Goal: Task Accomplishment & Management: Manage account settings

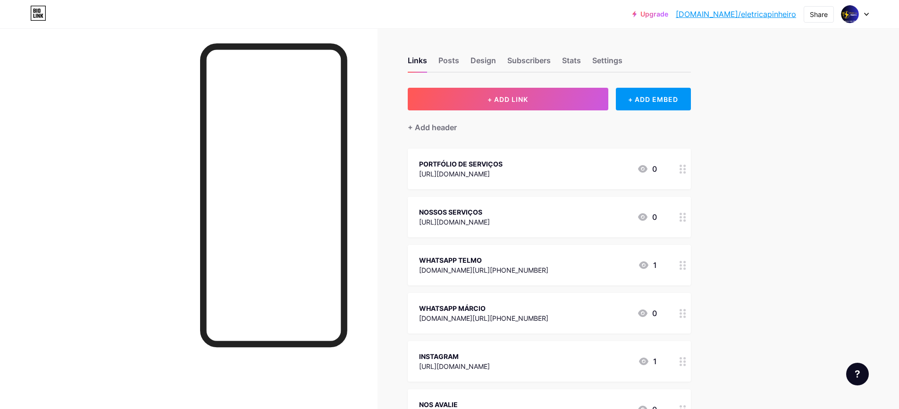
click at [867, 13] on icon at bounding box center [866, 14] width 5 height 3
click at [795, 131] on li "Logout" at bounding box center [809, 132] width 117 height 25
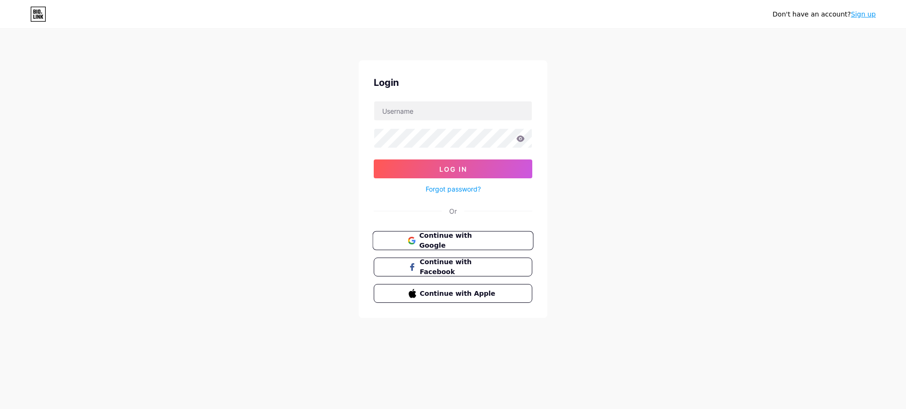
click at [449, 240] on span "Continue with Google" at bounding box center [458, 241] width 79 height 20
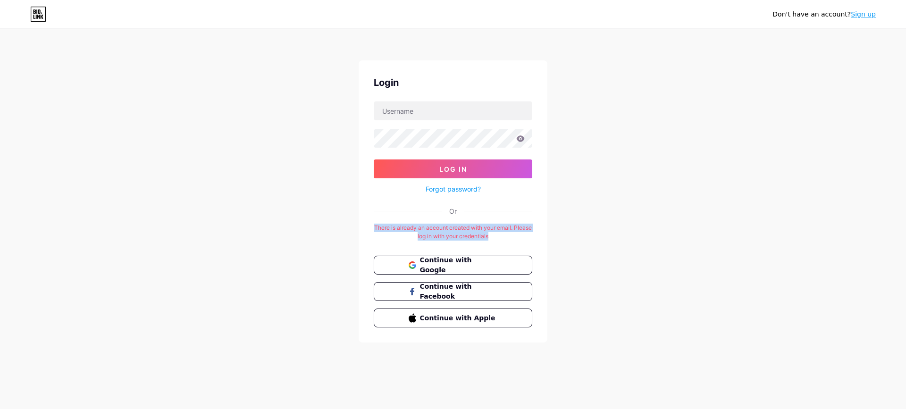
drag, startPoint x: 384, startPoint y: 226, endPoint x: 505, endPoint y: 234, distance: 122.0
click at [505, 234] on div "There is already an account created with your email. Please log in with your cr…" at bounding box center [453, 232] width 159 height 17
copy div "There is already an account created with your email. Please log in with your cr…"
click at [469, 267] on span "Continue with Google" at bounding box center [458, 265] width 79 height 20
click at [430, 113] on input "text" at bounding box center [453, 110] width 158 height 19
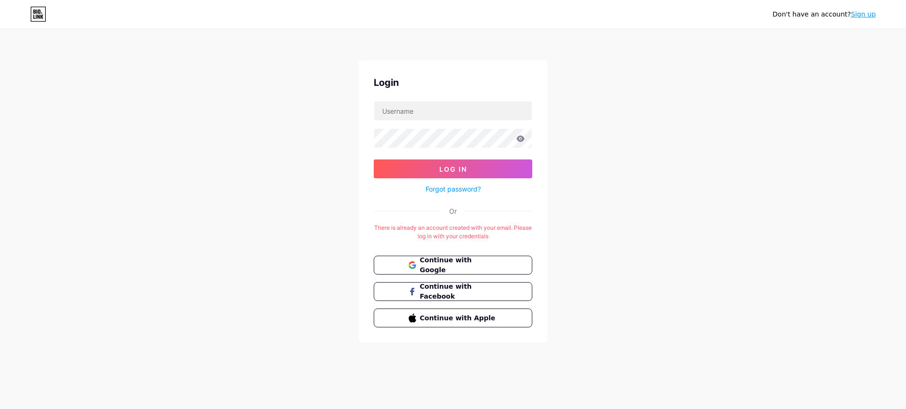
click at [610, 143] on div "Don't have an account? Sign up Login Log In Forgot password? Or There is alread…" at bounding box center [453, 186] width 906 height 373
click at [468, 191] on link "Forgot password?" at bounding box center [453, 189] width 55 height 10
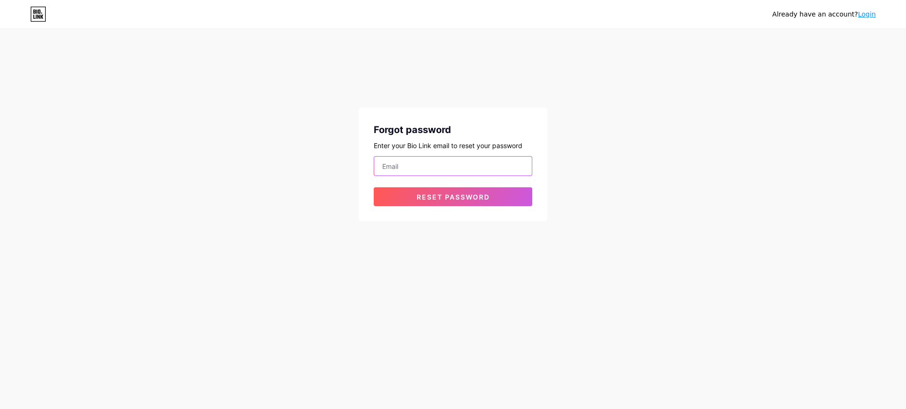
click at [454, 168] on input "email" at bounding box center [453, 166] width 158 height 19
paste input "sopasecaldosrobertahazan@gmail.com"
type input "sopasecaldosrobertahazan@gmail.com"
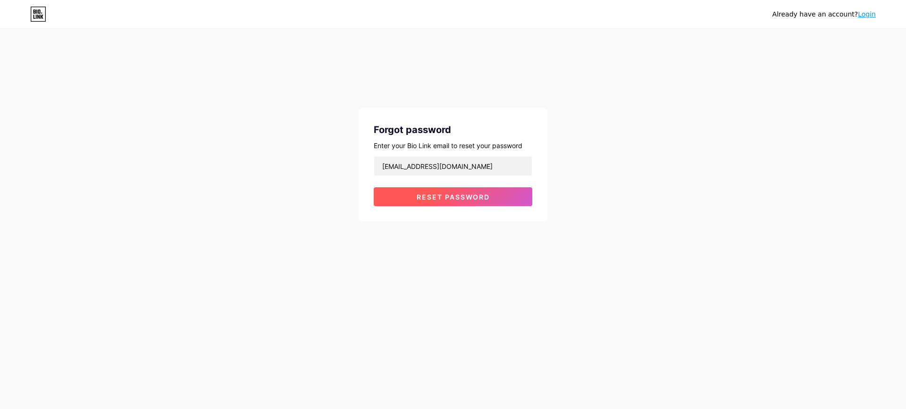
click at [445, 193] on span "Reset password" at bounding box center [453, 197] width 73 height 8
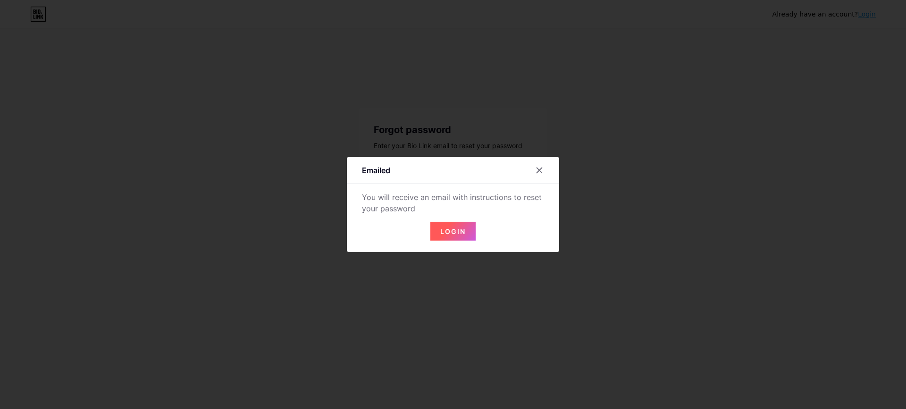
click at [462, 227] on span "Login" at bounding box center [452, 231] width 25 height 8
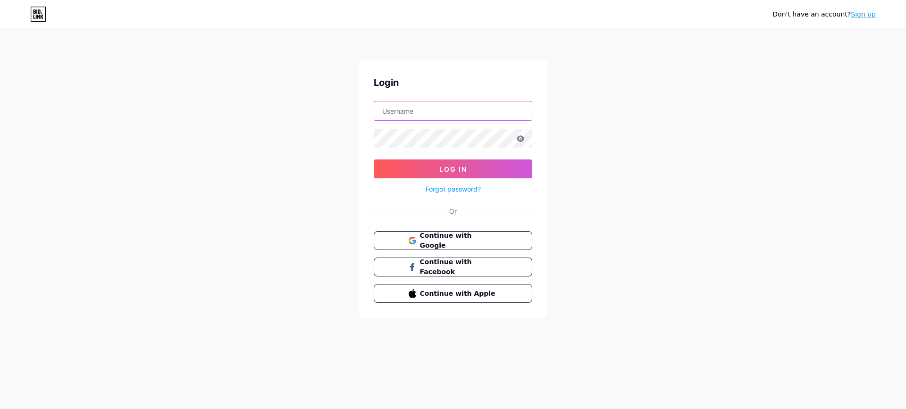
click at [502, 111] on input "text" at bounding box center [453, 110] width 158 height 19
type input "sopasecaldosrobertahazan@gmail.com"
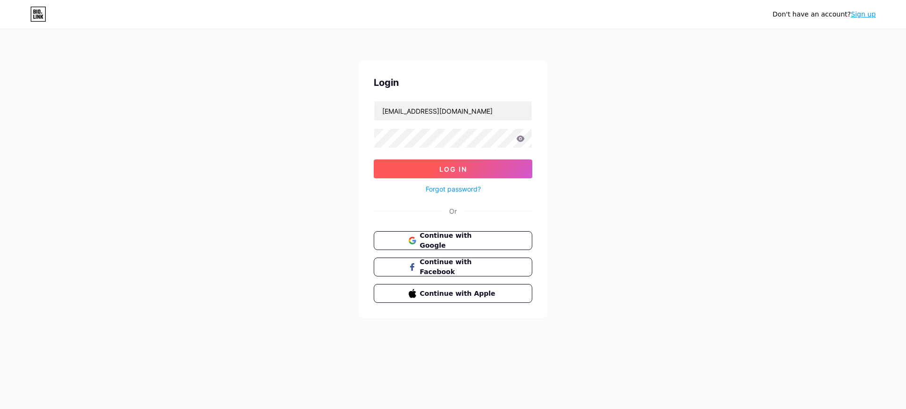
click at [464, 170] on span "Log In" at bounding box center [453, 169] width 28 height 8
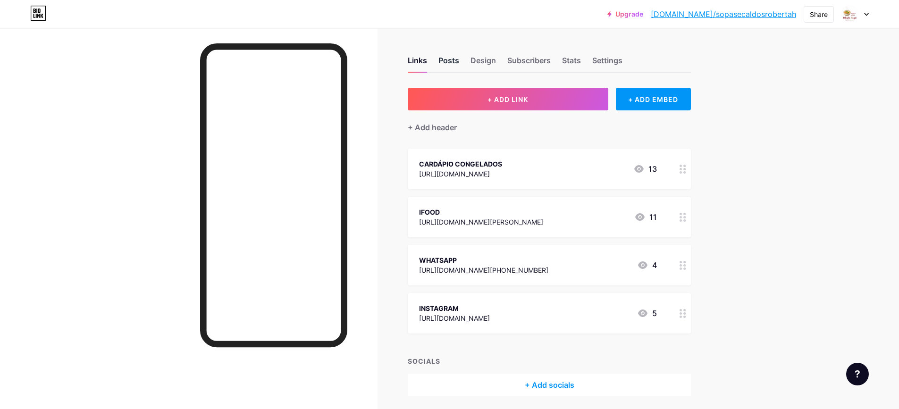
click at [447, 63] on div "Posts" at bounding box center [448, 63] width 21 height 17
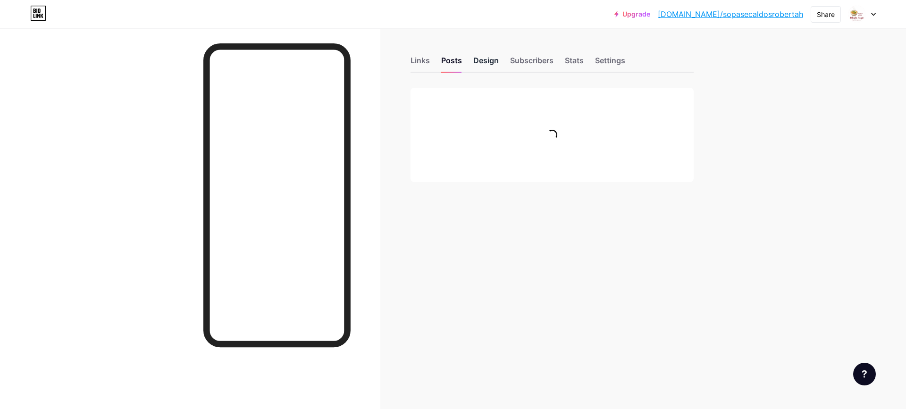
click at [484, 61] on div "Design" at bounding box center [485, 63] width 25 height 17
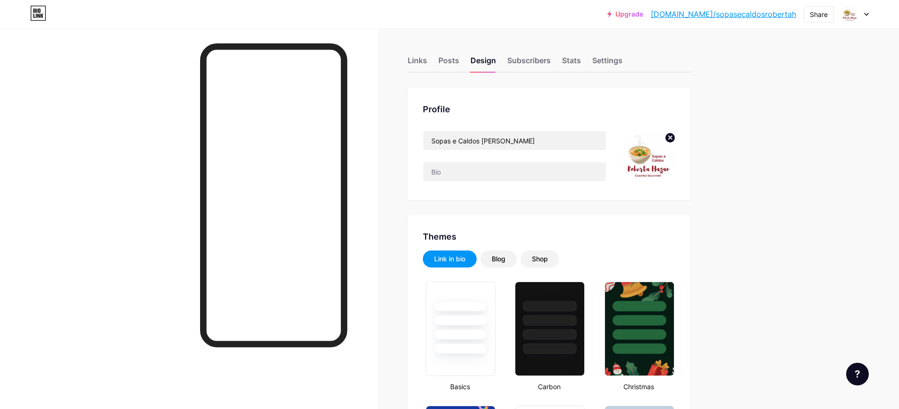
click at [672, 136] on icon at bounding box center [670, 137] width 3 height 3
type input "#930000"
type input "#000000"
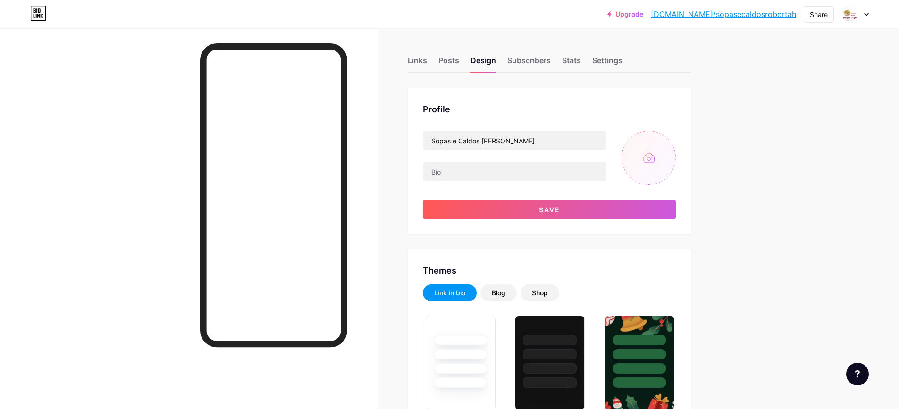
click at [647, 161] on input "file" at bounding box center [649, 158] width 54 height 54
type input "C:\fakepath\WhatsApp Image 2025-09-02 at 16.46.12.jpeg"
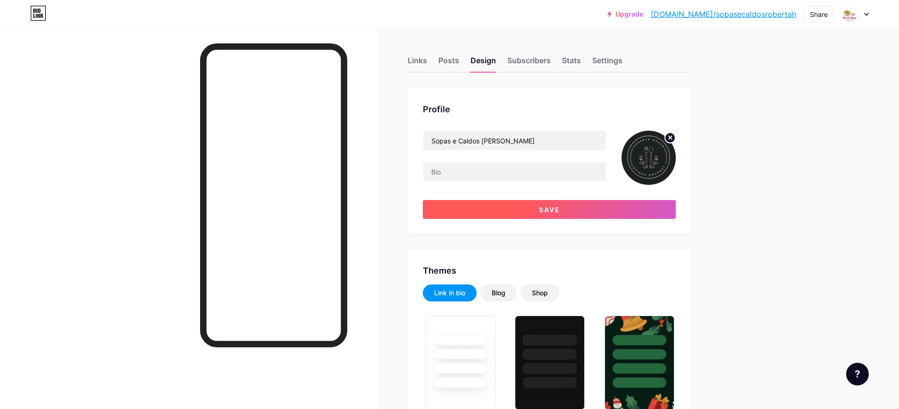
click at [580, 215] on button "Save" at bounding box center [549, 209] width 253 height 19
type input "#000000"
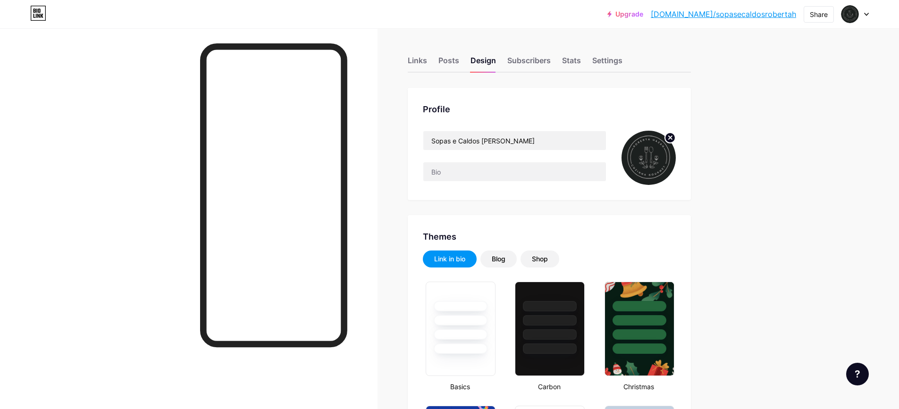
click at [749, 14] on link "bio.link/sopasecaldosrobertah" at bounding box center [723, 13] width 145 height 11
click at [426, 67] on div "Links" at bounding box center [417, 63] width 19 height 17
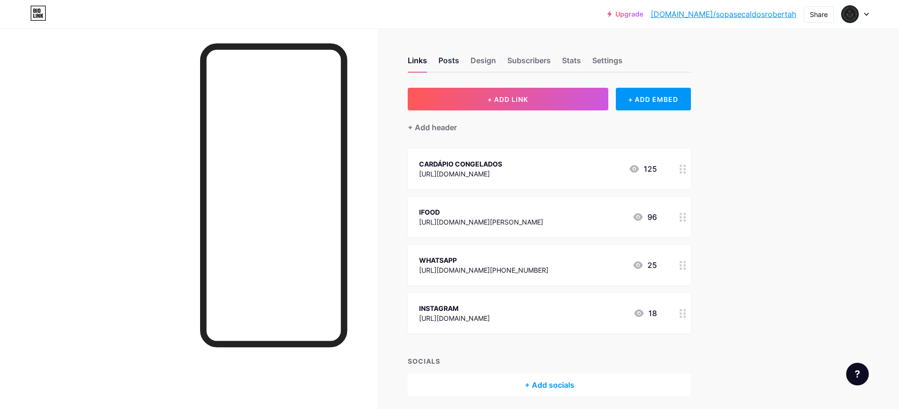
click at [443, 66] on div "Posts" at bounding box center [448, 63] width 21 height 17
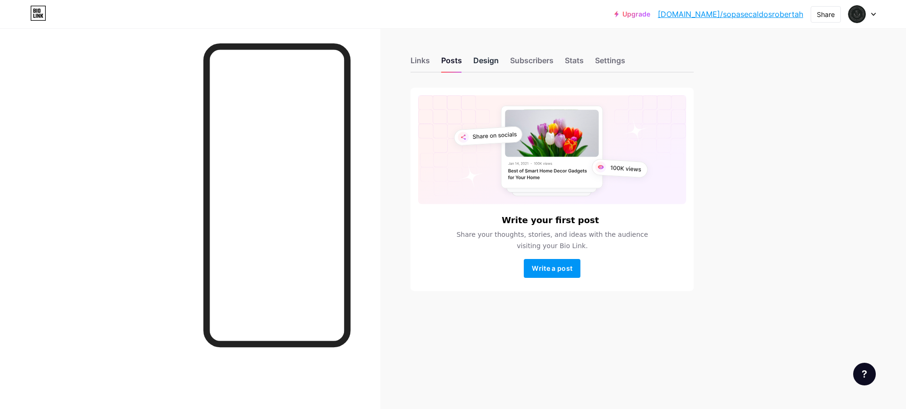
click at [488, 65] on div "Design" at bounding box center [485, 63] width 25 height 17
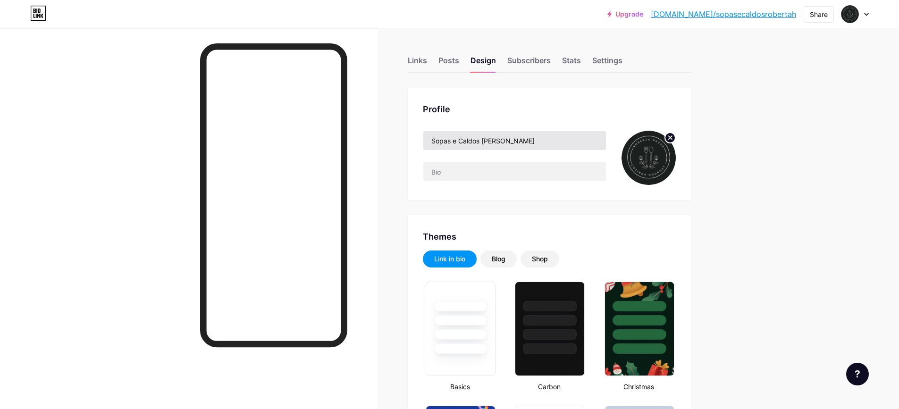
type input "#930000"
type input "#000000"
click at [548, 144] on input "Sopas e Caldos Roberta Hazan" at bounding box center [514, 140] width 183 height 19
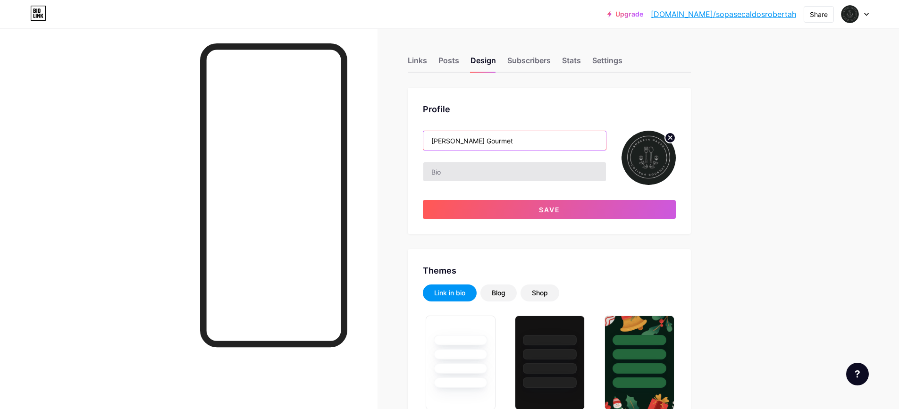
type input "Roberta Hazan Cozinha Gourmet"
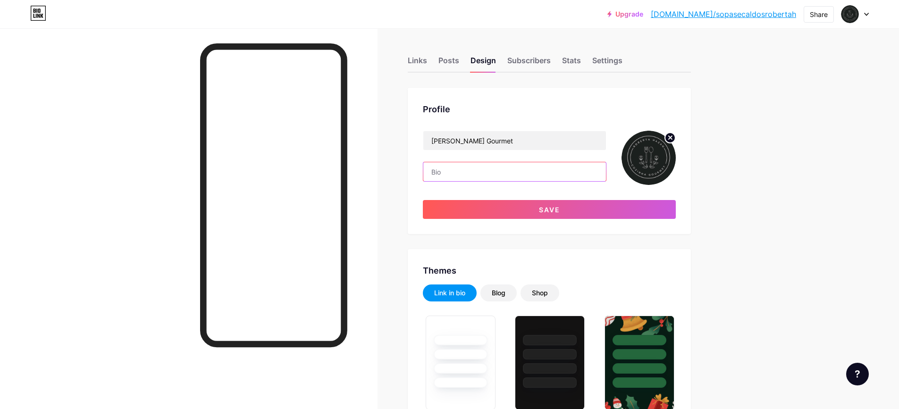
click at [535, 169] on input "text" at bounding box center [514, 171] width 183 height 19
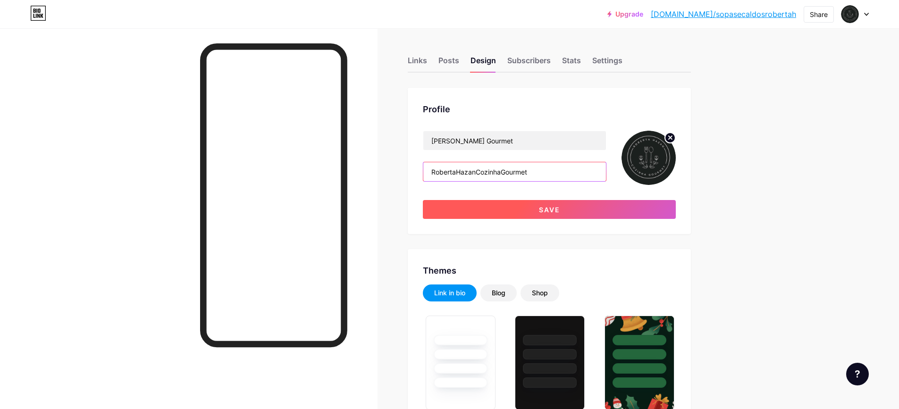
type input "RobertaHazanCozinhaGourmet"
click at [543, 208] on span "Save" at bounding box center [549, 210] width 21 height 8
type input "#000000"
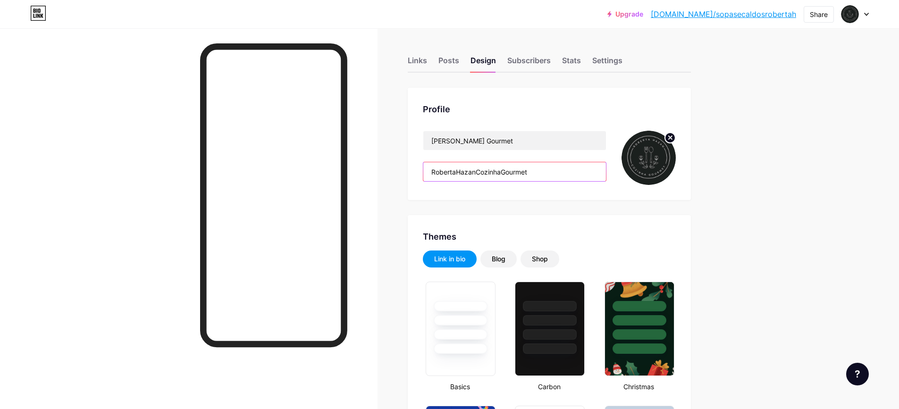
click at [539, 174] on input "RobertaHazanCozinhaGourmet" at bounding box center [514, 171] width 183 height 19
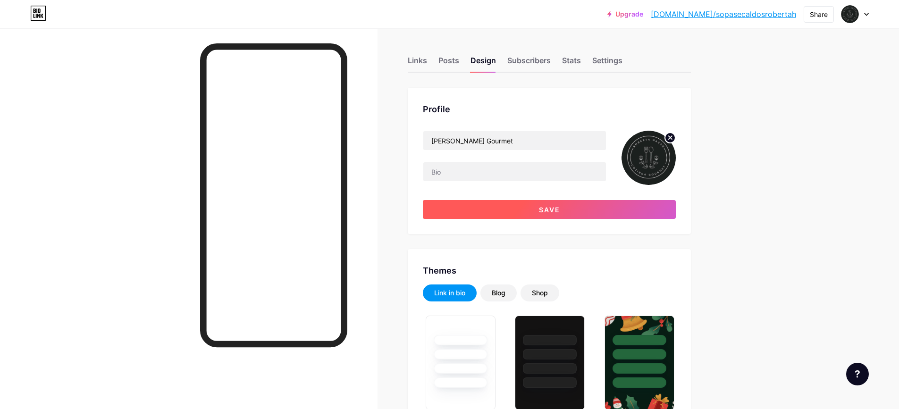
click at [558, 204] on button "Save" at bounding box center [549, 209] width 253 height 19
type input "#000000"
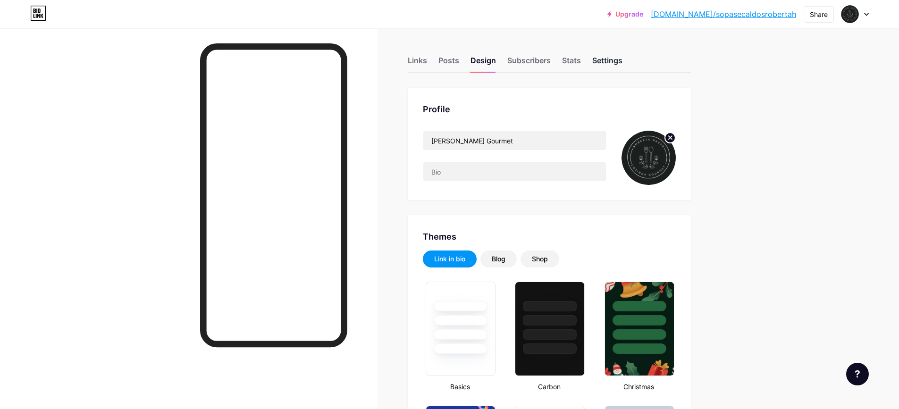
click at [604, 64] on div "Settings" at bounding box center [607, 63] width 30 height 17
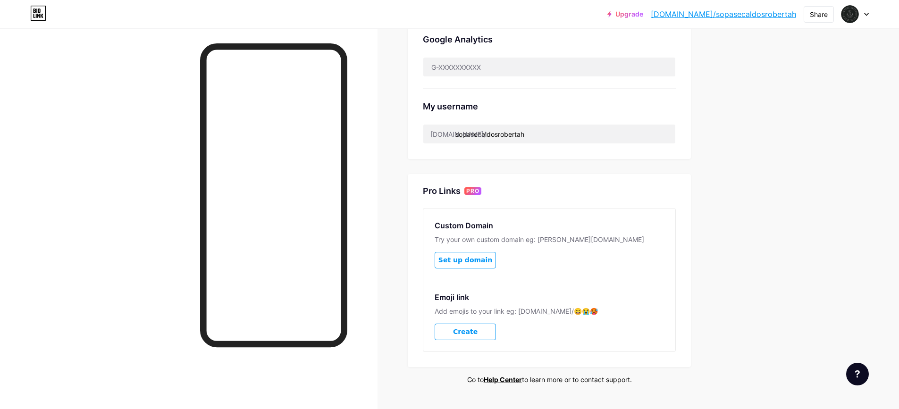
scroll to position [330, 0]
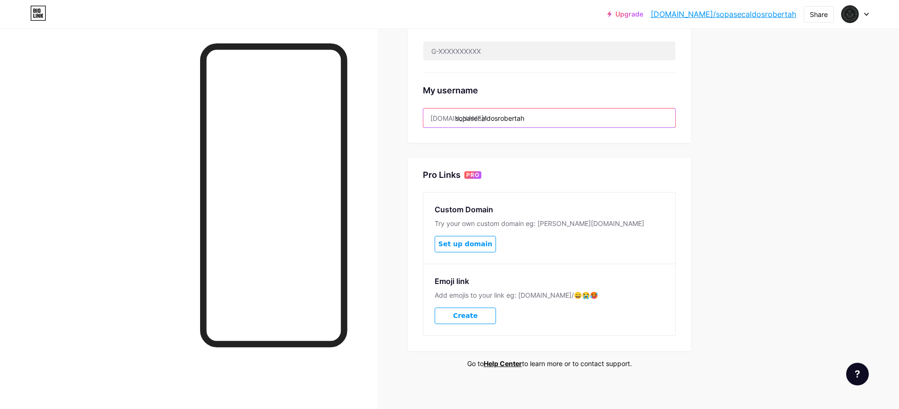
click at [536, 117] on input "sopasecaldosrobertah" at bounding box center [549, 118] width 252 height 19
drag, startPoint x: 539, startPoint y: 118, endPoint x: 460, endPoint y: 121, distance: 79.8
click at [460, 121] on input "sopasecaldosrobertah" at bounding box center [549, 118] width 252 height 19
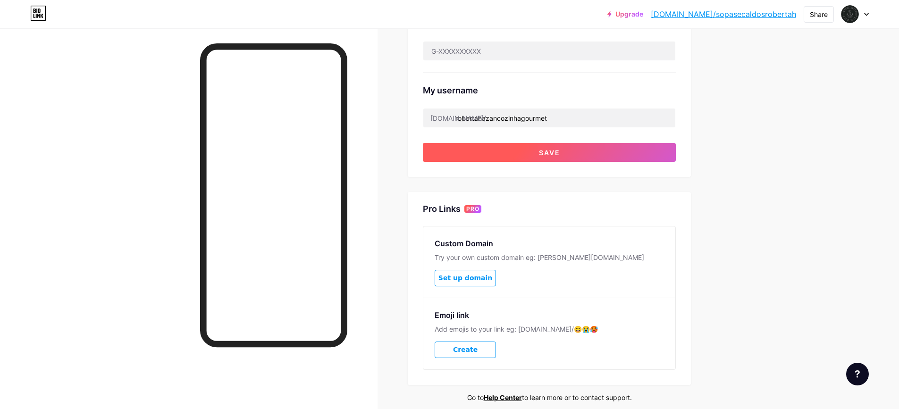
click at [510, 158] on button "Save" at bounding box center [549, 152] width 253 height 19
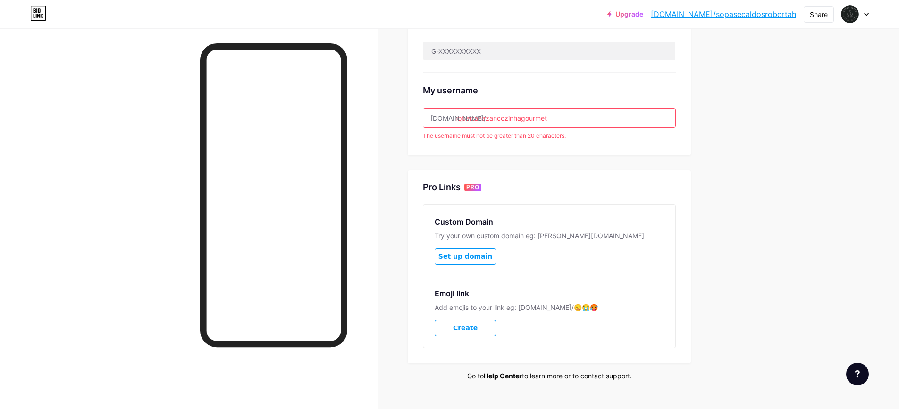
click at [558, 119] on input "robertahazancozinhagourmet" at bounding box center [549, 118] width 252 height 19
drag, startPoint x: 558, startPoint y: 118, endPoint x: 520, endPoint y: 123, distance: 38.5
click at [520, 123] on input "robertahazancozinhagourmet" at bounding box center [549, 118] width 252 height 19
click at [537, 121] on input "robertahazancozinhagourmet" at bounding box center [549, 118] width 252 height 19
drag, startPoint x: 561, startPoint y: 117, endPoint x: 501, endPoint y: 120, distance: 60.0
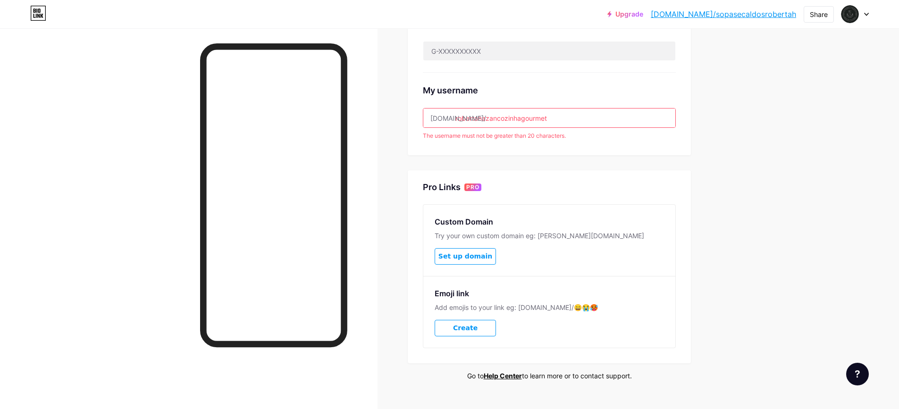
click at [501, 120] on input "robertahazancozinhagourmet" at bounding box center [549, 118] width 252 height 19
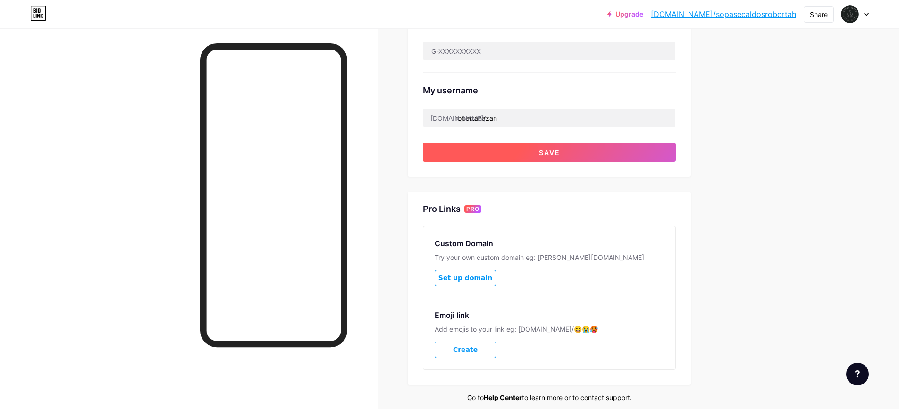
click at [514, 145] on button "Save" at bounding box center [549, 152] width 253 height 19
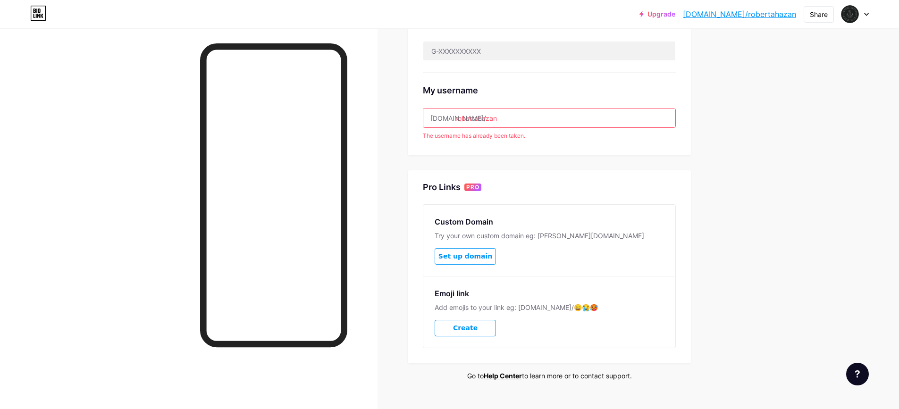
click at [512, 122] on input "robertahazan" at bounding box center [549, 118] width 252 height 19
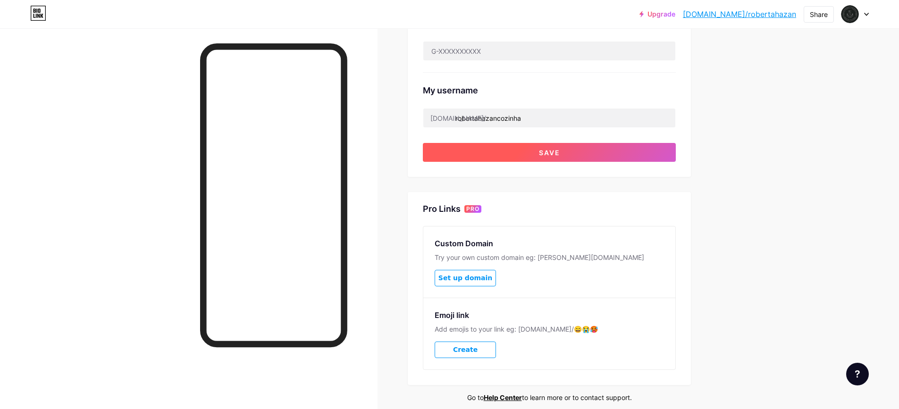
click at [535, 151] on button "Save" at bounding box center [549, 152] width 253 height 19
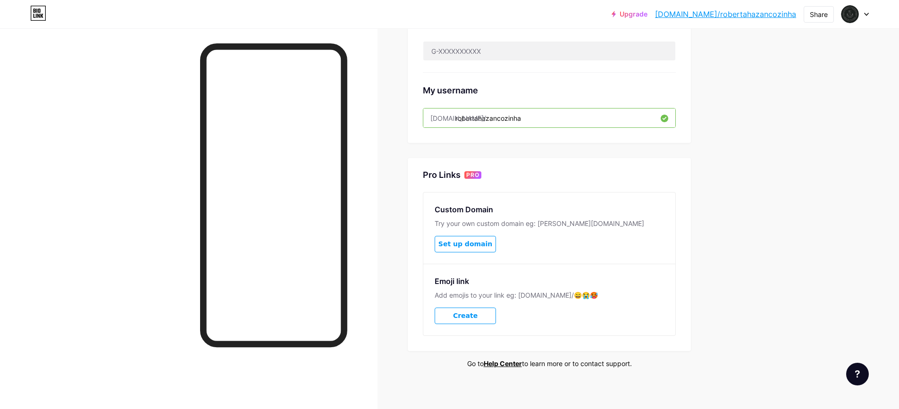
drag, startPoint x: 524, startPoint y: 119, endPoint x: 501, endPoint y: 119, distance: 23.6
click at [501, 119] on input "robertahazancozinha" at bounding box center [549, 118] width 252 height 19
click at [532, 118] on input "robertahazancozinha" at bounding box center [549, 118] width 252 height 19
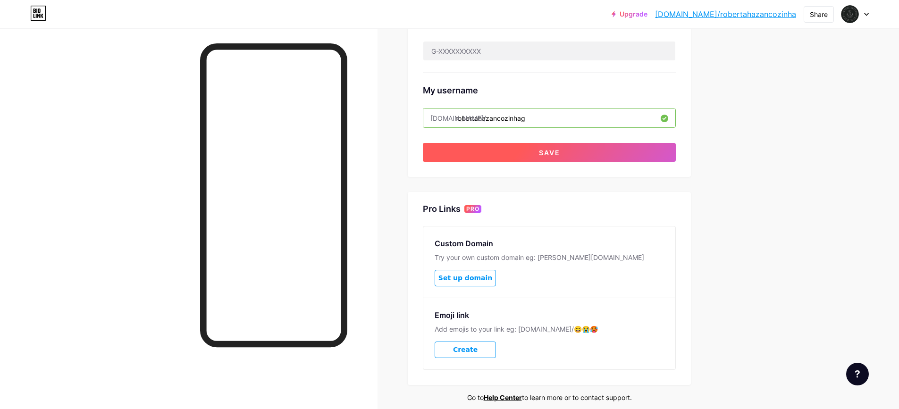
click at [532, 151] on button "Save" at bounding box center [549, 152] width 253 height 19
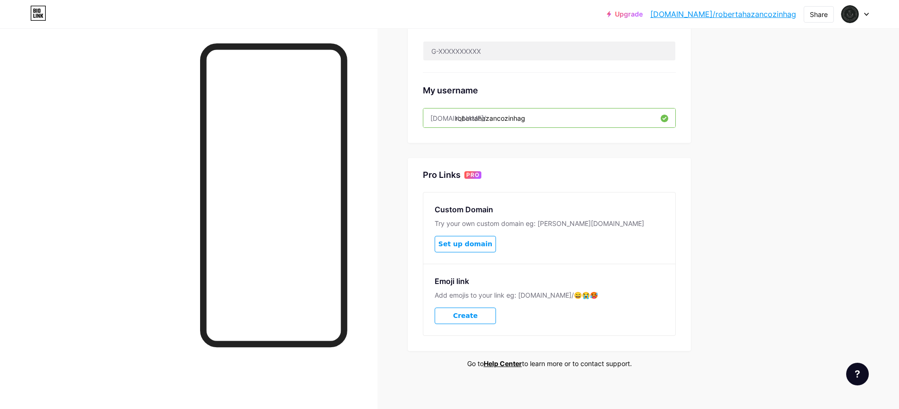
click at [545, 118] on input "robertahazancozinhag" at bounding box center [549, 118] width 252 height 19
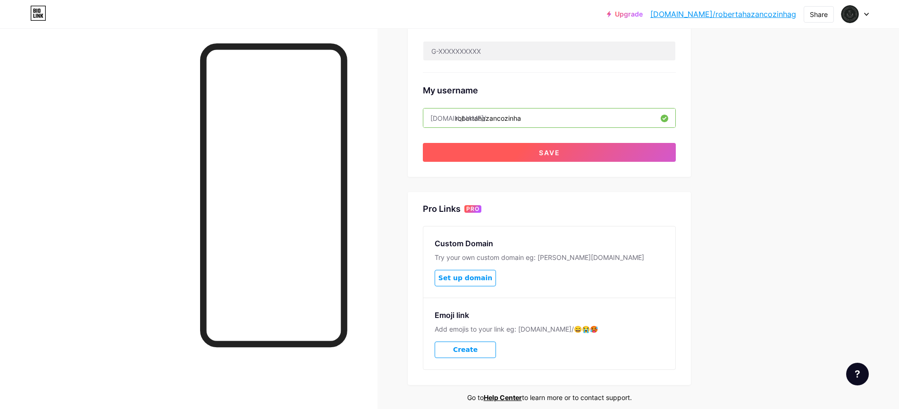
type input "robertahazancozinha"
click at [538, 146] on button "Save" at bounding box center [549, 152] width 253 height 19
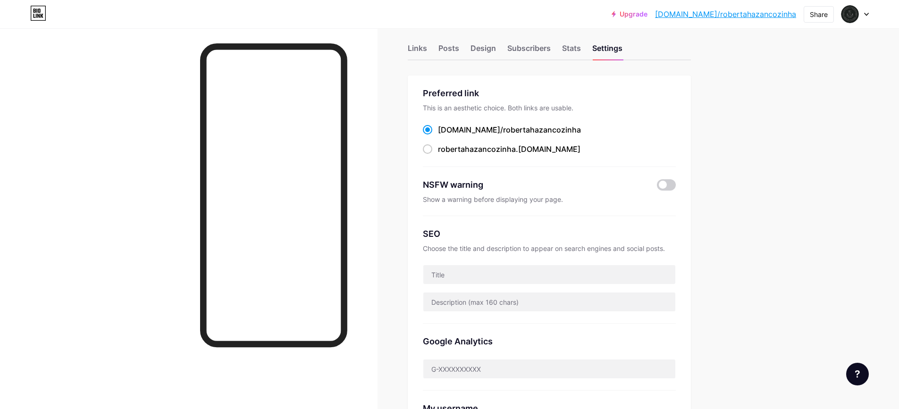
scroll to position [0, 0]
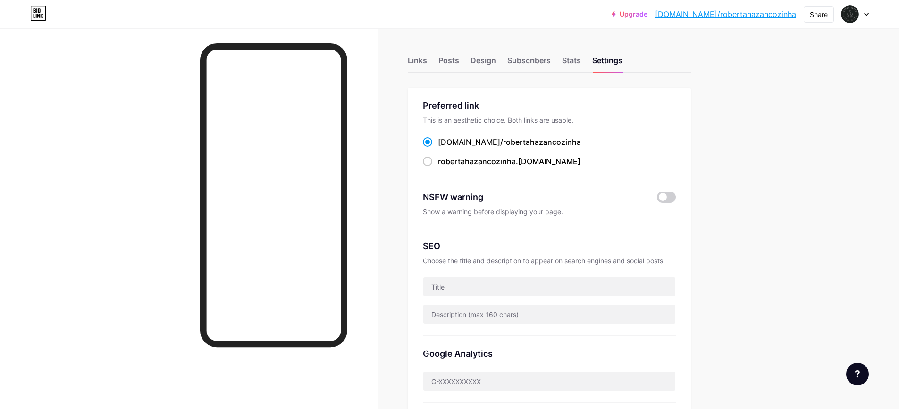
click at [712, 16] on link "bio.link/robertahazancozinha" at bounding box center [725, 13] width 141 height 11
